Goal: Task Accomplishment & Management: Use online tool/utility

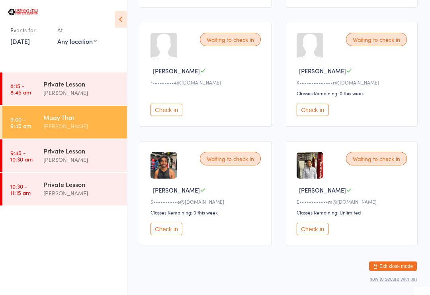
scroll to position [356, 0]
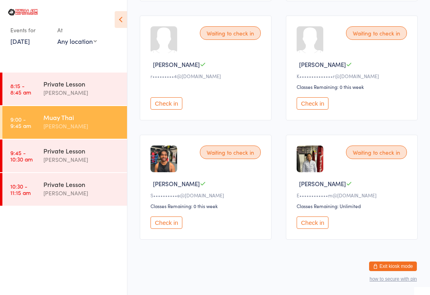
click at [164, 227] on button "Check in" at bounding box center [167, 222] width 32 height 12
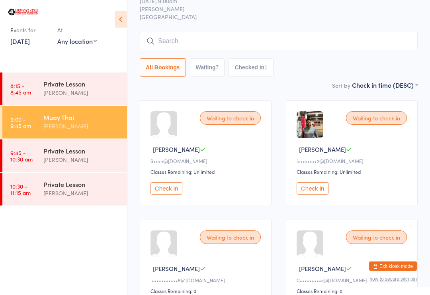
scroll to position [0, 0]
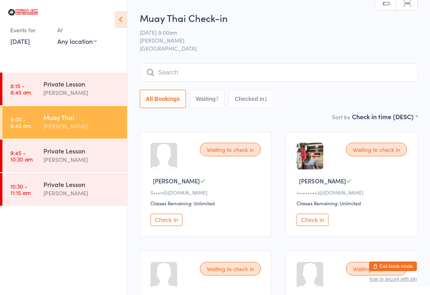
click at [168, 71] on input "search" at bounding box center [279, 72] width 278 height 18
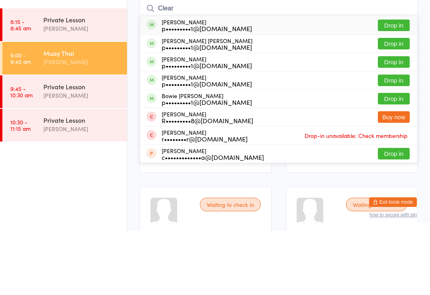
type input "Clear"
click at [403, 157] on button "Drop in" at bounding box center [394, 163] width 32 height 12
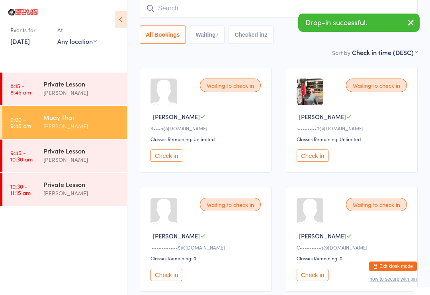
click at [283, 7] on input "search" at bounding box center [279, 8] width 278 height 18
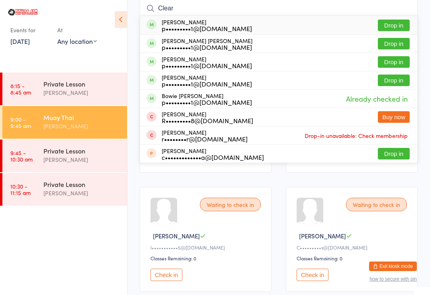
type input "Clear"
click at [397, 82] on button "Drop in" at bounding box center [394, 81] width 32 height 12
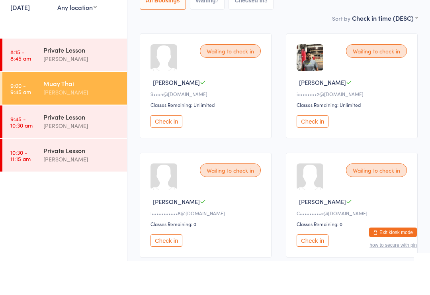
click at [314, 149] on button "Check in" at bounding box center [313, 155] width 32 height 12
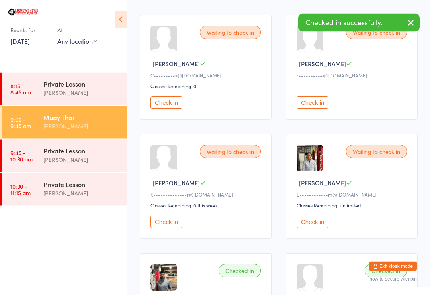
click at [316, 228] on button "Check in" at bounding box center [313, 222] width 32 height 12
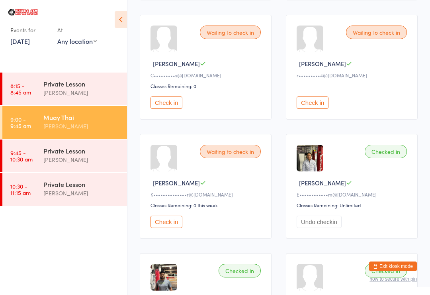
click at [322, 107] on button "Check in" at bounding box center [313, 102] width 32 height 12
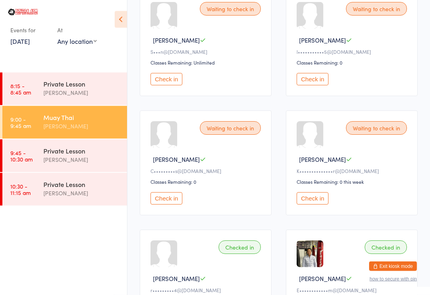
scroll to position [0, 0]
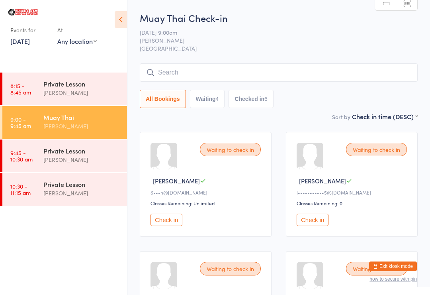
click at [182, 76] on input "search" at bounding box center [279, 72] width 278 height 18
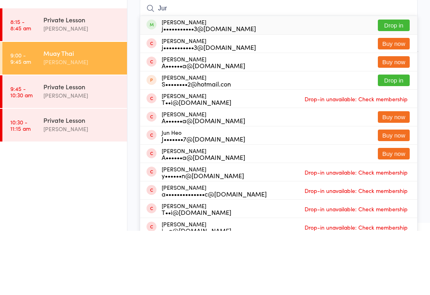
type input "Jur"
click at [395, 84] on button "Drop in" at bounding box center [394, 90] width 32 height 12
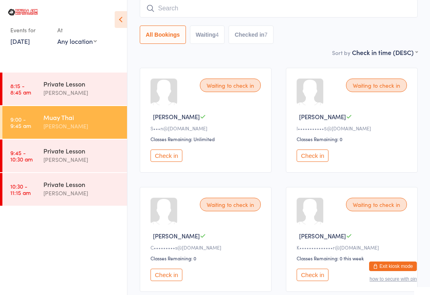
click at [168, 11] on input "search" at bounding box center [279, 8] width 278 height 18
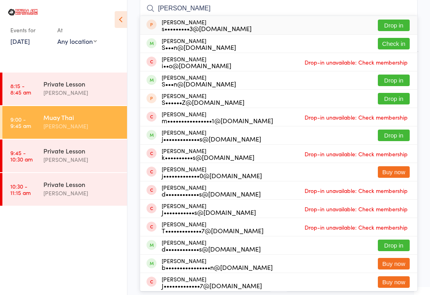
type input "[PERSON_NAME]"
click at [393, 44] on button "Check in" at bounding box center [394, 44] width 32 height 12
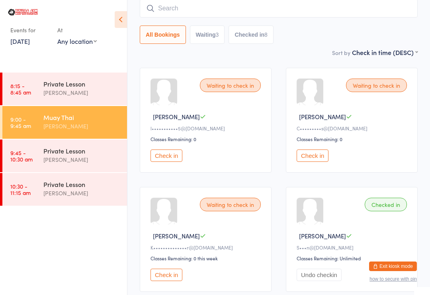
click at [317, 155] on button "Check in" at bounding box center [313, 155] width 32 height 12
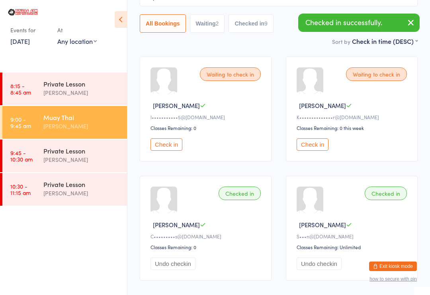
scroll to position [76, 0]
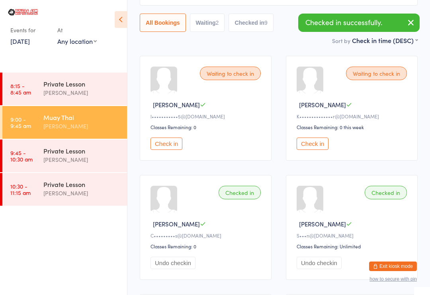
click at [314, 141] on button "Check in" at bounding box center [313, 143] width 32 height 12
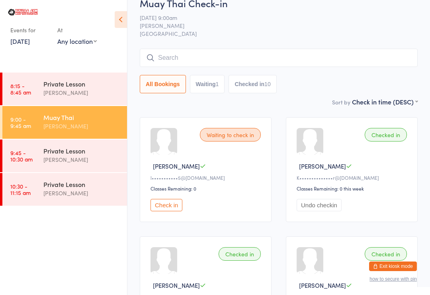
scroll to position [17, 0]
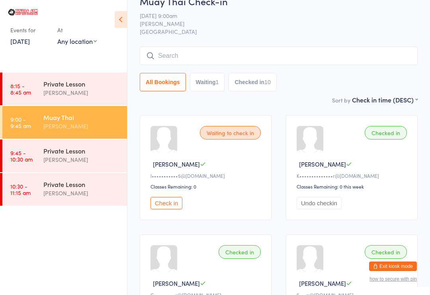
click at [173, 196] on div "Waiting to check in [PERSON_NAME] H l•••••••••••5@[DOMAIN_NAME] Classes Remaini…" at bounding box center [206, 167] width 132 height 105
click at [172, 204] on button "Check in" at bounding box center [167, 203] width 32 height 12
click at [369, 61] on input "search" at bounding box center [279, 56] width 278 height 18
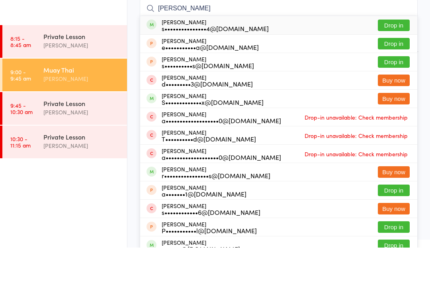
type input "[PERSON_NAME]"
click at [402, 67] on button "Drop in" at bounding box center [394, 73] width 32 height 12
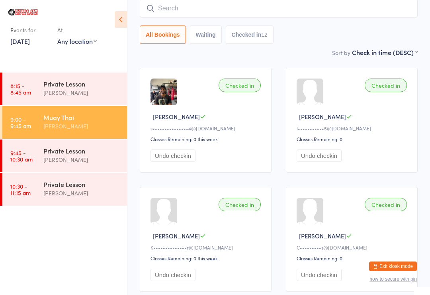
click at [186, 4] on input "search" at bounding box center [279, 8] width 278 height 18
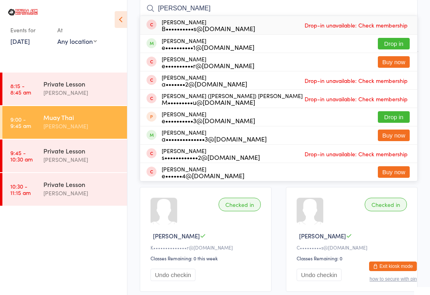
type input "[PERSON_NAME]"
click at [401, 41] on button "Drop in" at bounding box center [394, 44] width 32 height 12
